Goal: Task Accomplishment & Management: Manage account settings

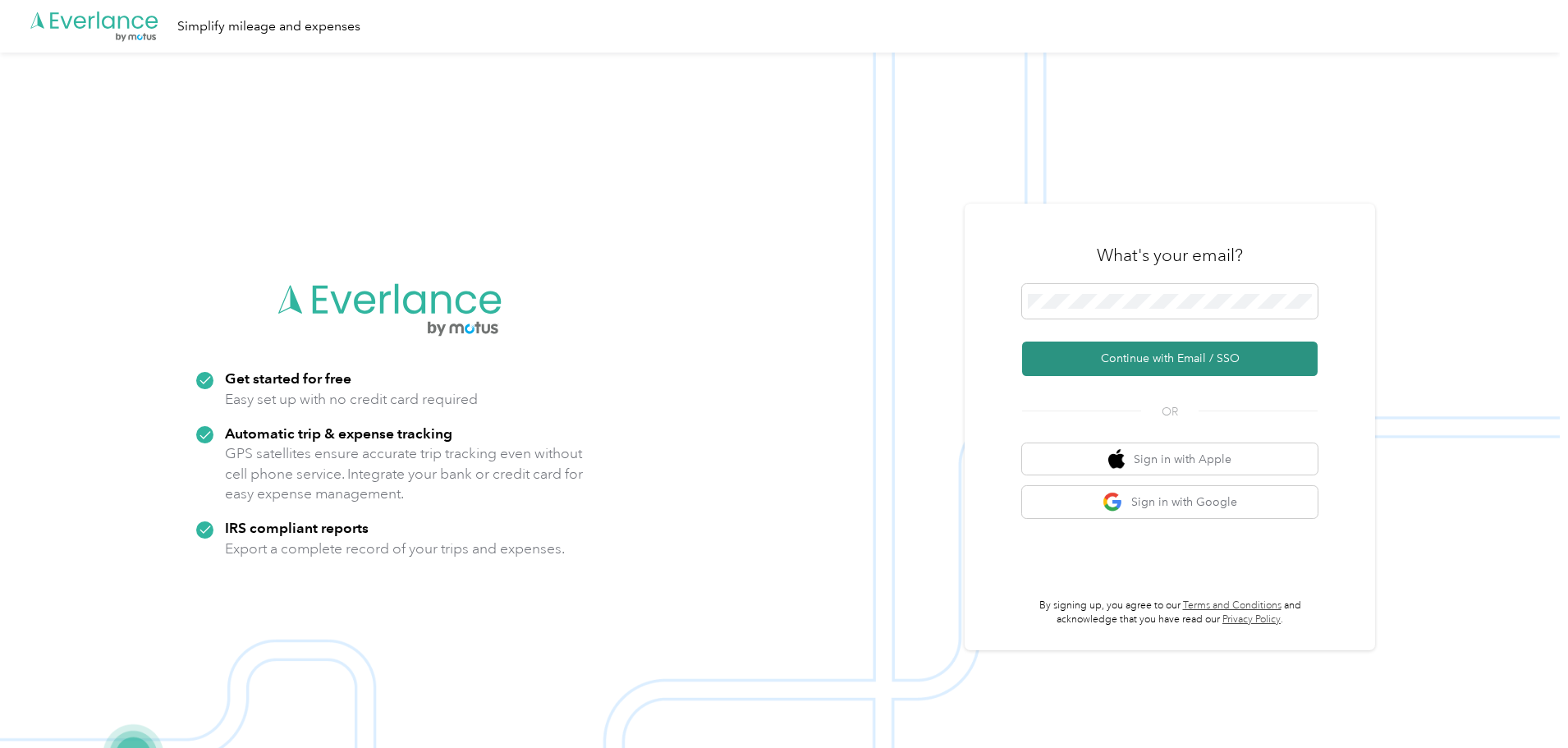
click at [1138, 353] on button "Continue with Email / SSO" at bounding box center [1170, 359] width 295 height 34
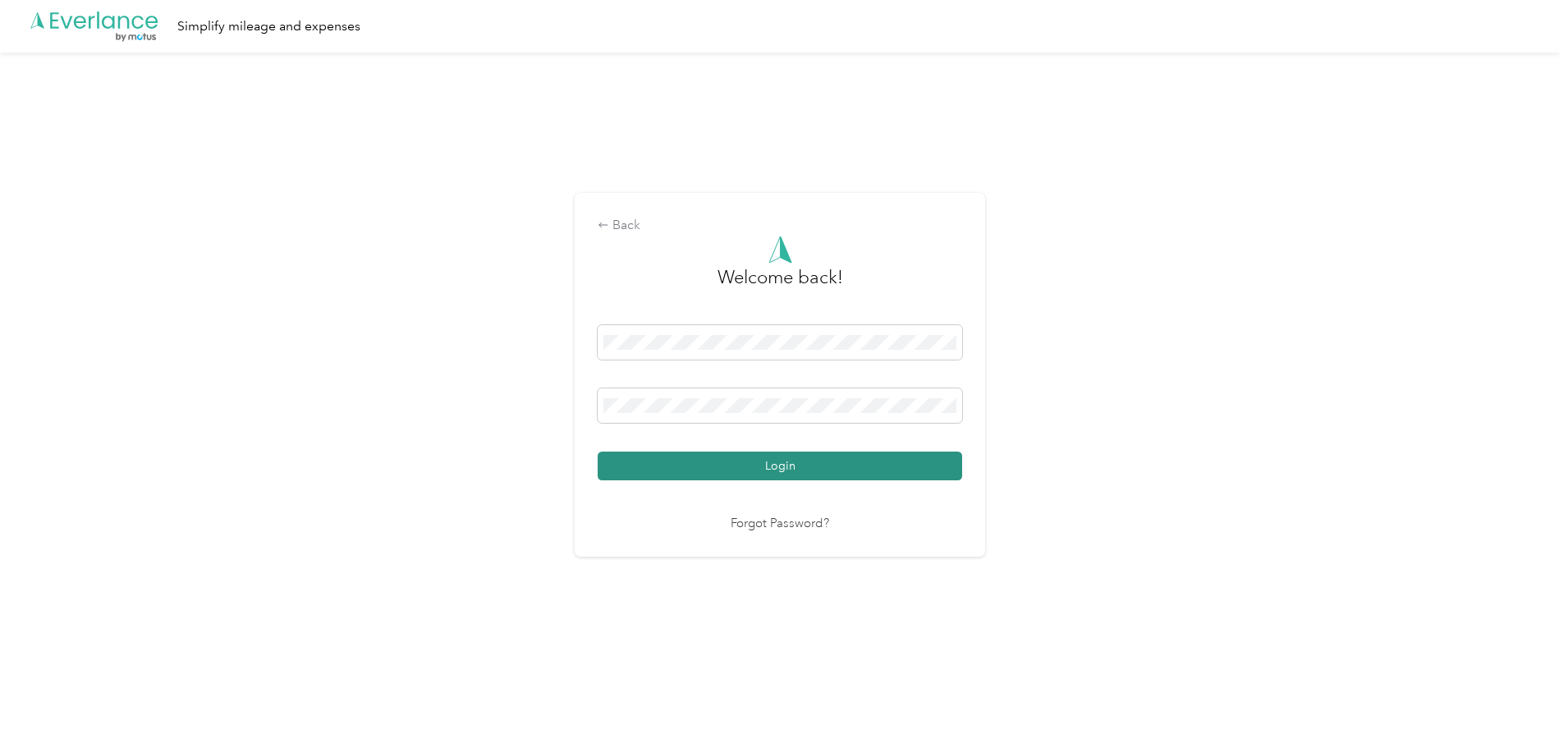
click at [751, 461] on button "Login" at bounding box center [779, 466] width 365 height 29
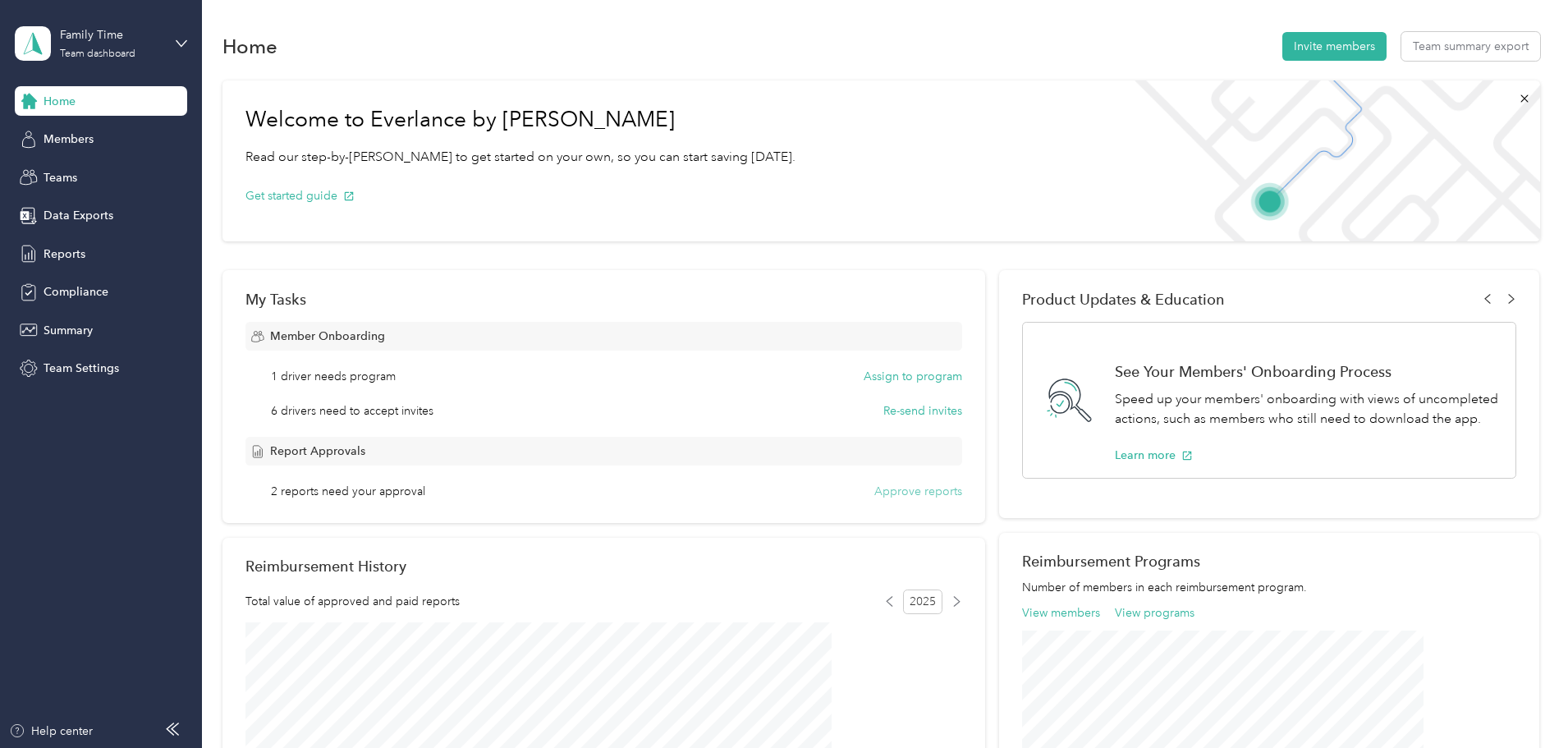
click at [924, 492] on button "Approve reports" at bounding box center [918, 492] width 88 height 17
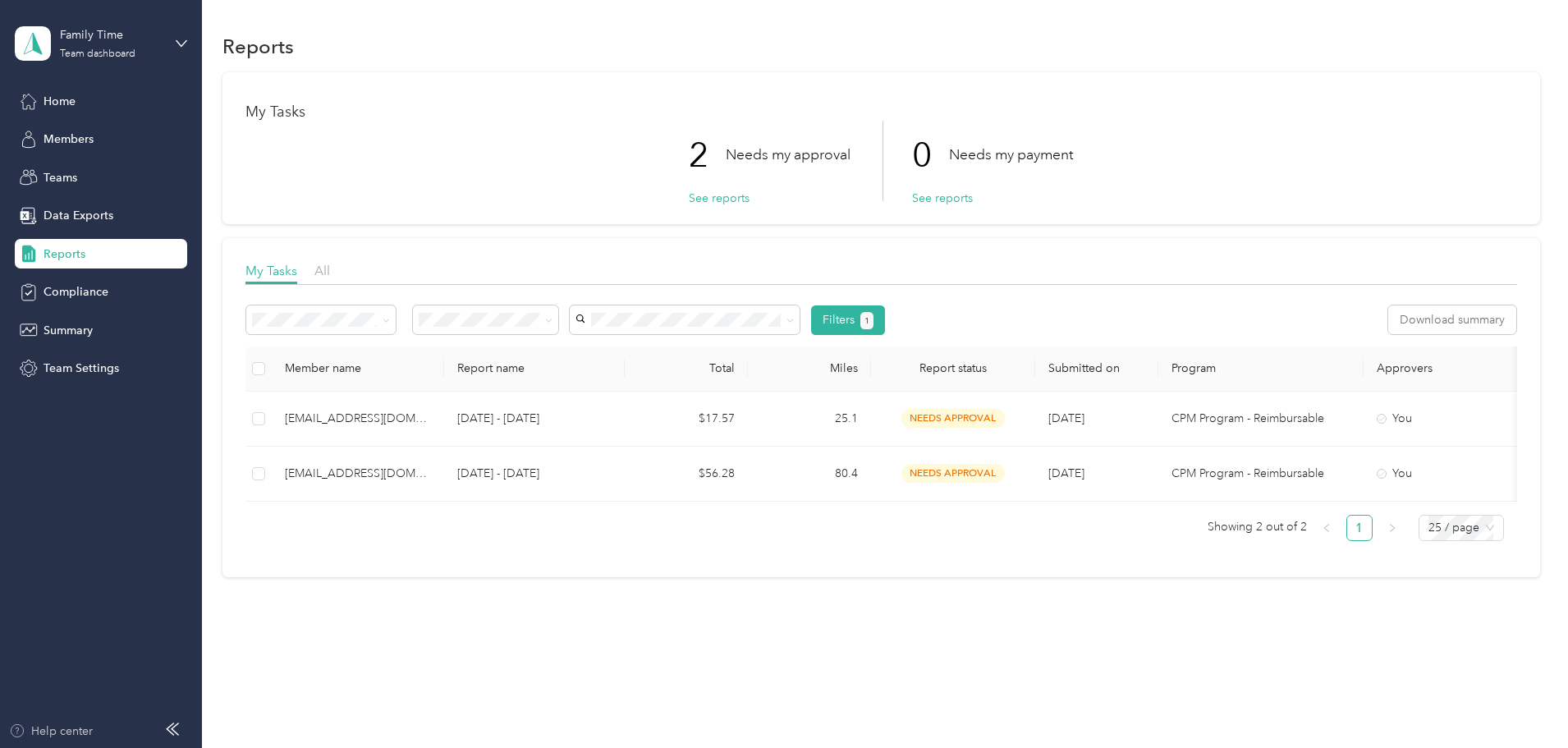
click at [82, 736] on div "Help center" at bounding box center [50, 731] width 84 height 17
